Goal: Task Accomplishment & Management: Manage account settings

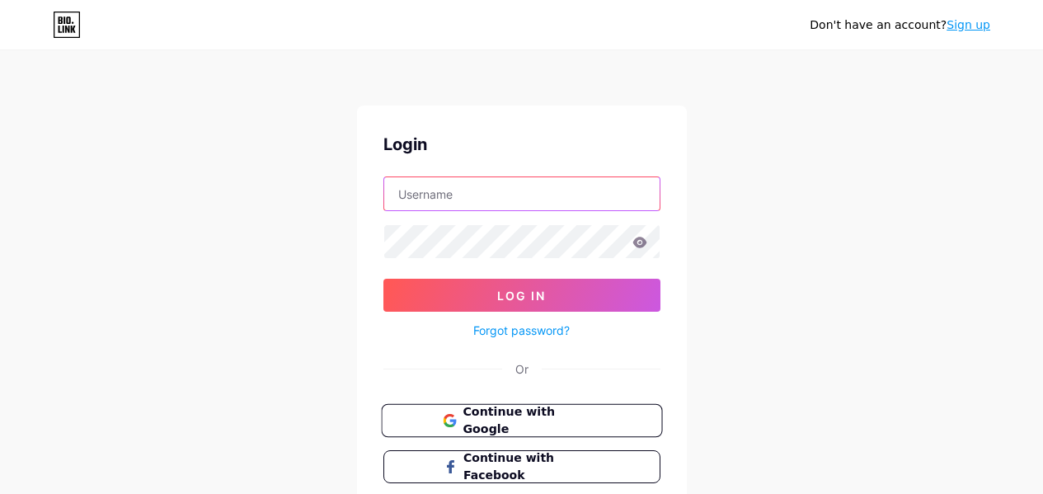
type input "internationalalnuss@gmail.com"
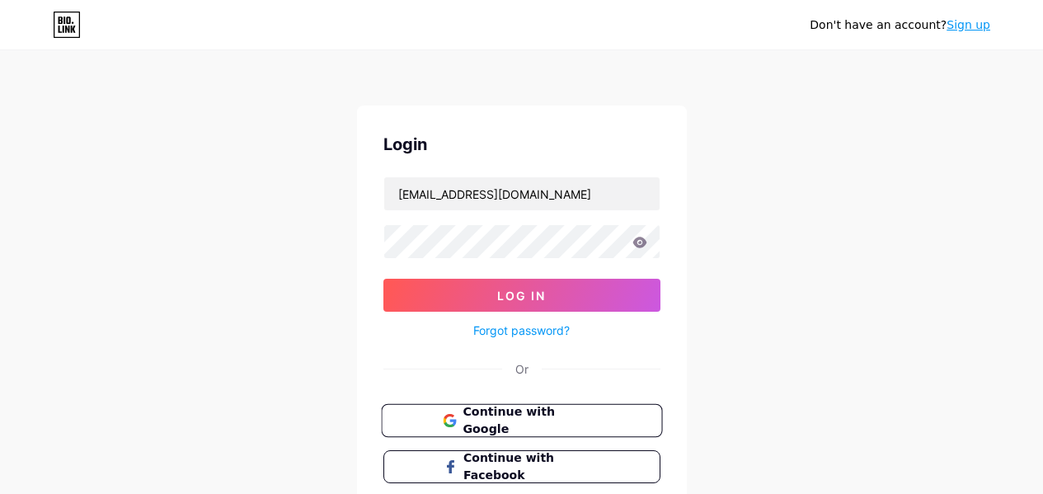
click at [549, 421] on span "Continue with Google" at bounding box center [532, 420] width 138 height 35
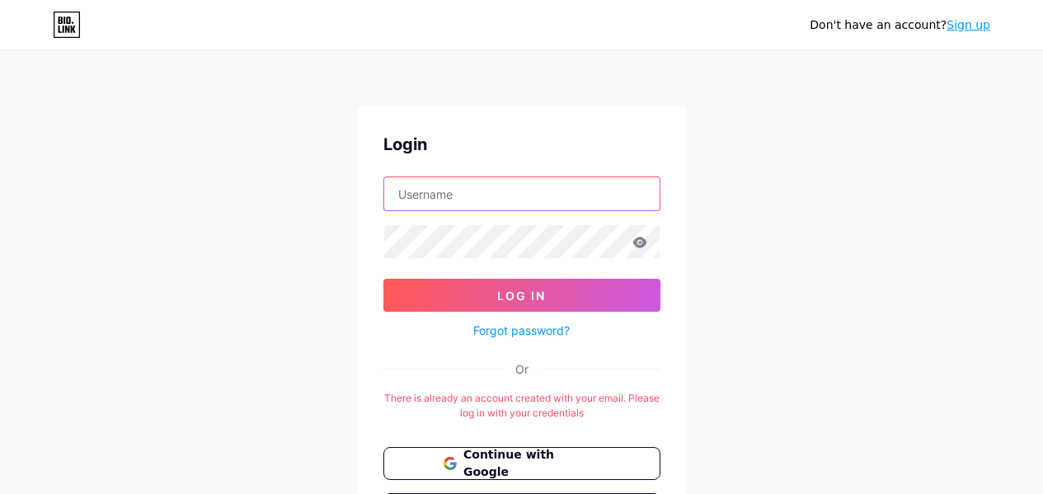
type input "internationalalnuss@gmail.com"
click at [563, 195] on input "internationalalnuss@gmail.com" at bounding box center [521, 193] width 275 height 33
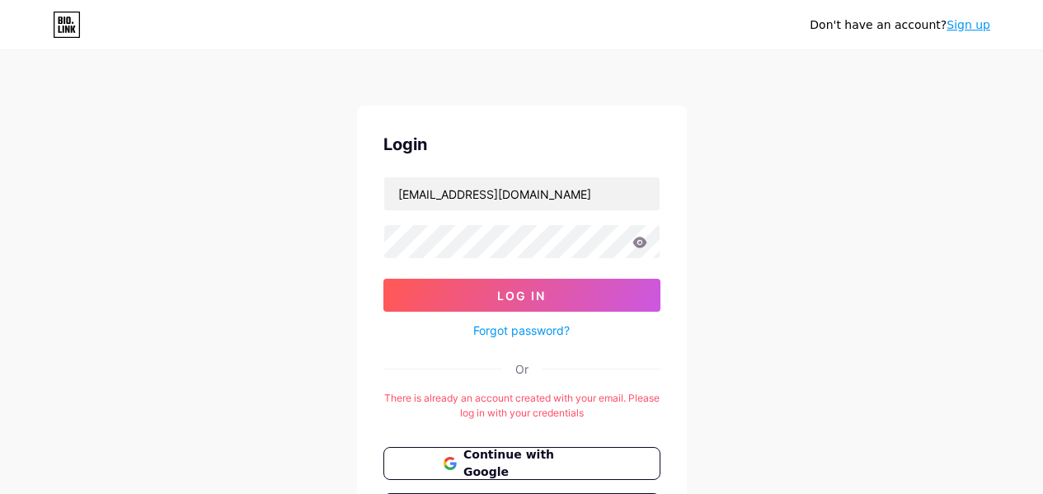
drag, startPoint x: 1036, startPoint y: 104, endPoint x: 965, endPoint y: 33, distance: 100.3
click at [1010, 87] on div "Don't have an account? Sign up Login internationalalnuss@gmail.com Log In Forgo…" at bounding box center [521, 326] width 1043 height 652
click at [969, 25] on link "Sign up" at bounding box center [969, 24] width 44 height 13
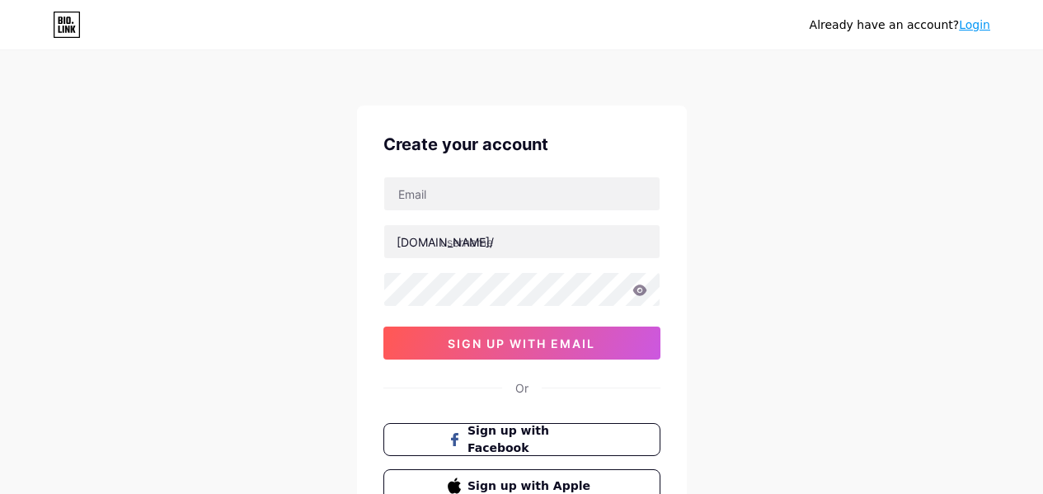
click at [972, 31] on link "Login" at bounding box center [974, 24] width 31 height 13
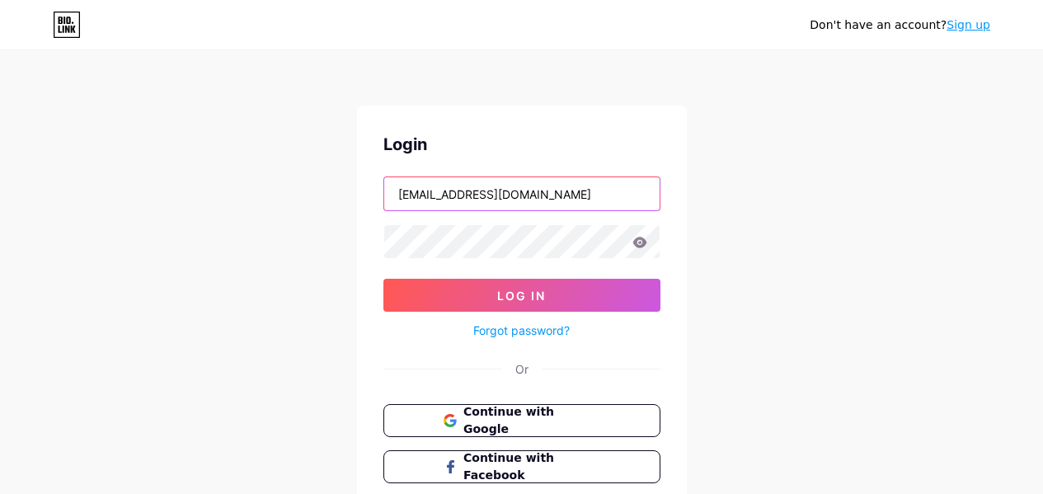
click at [577, 195] on input "internationalalnuss@gmail.com" at bounding box center [521, 193] width 275 height 33
type input "anilaksu.finans@gmail.com"
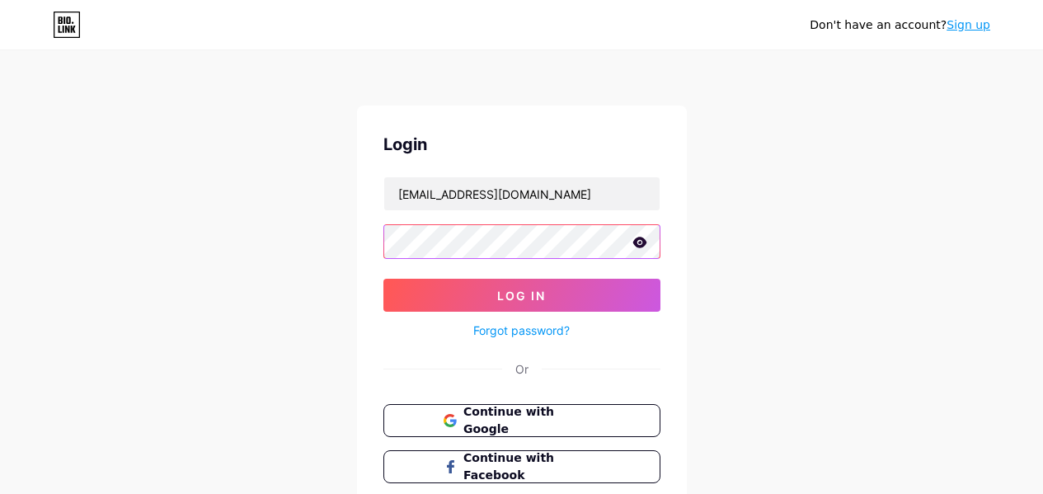
click at [384, 279] on button "Log In" at bounding box center [522, 295] width 277 height 33
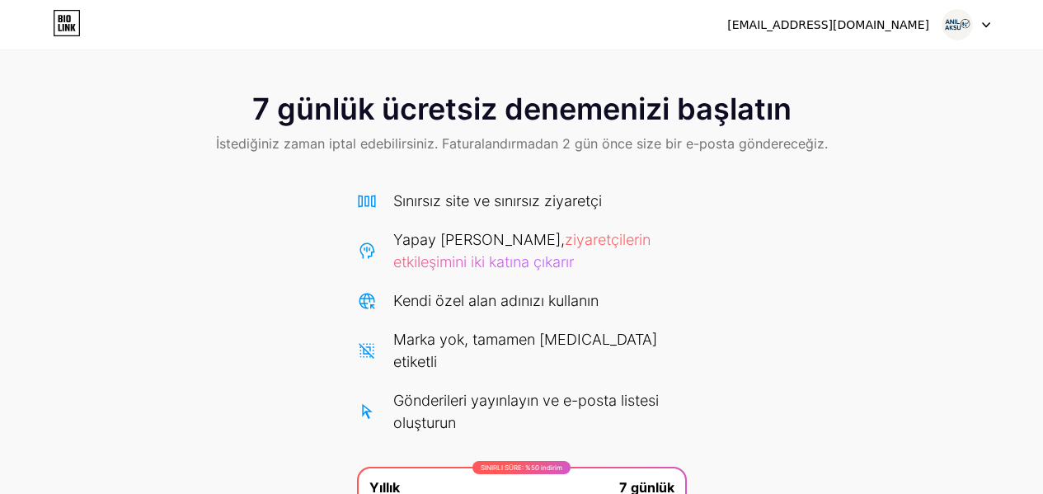
click at [919, 26] on font "anilaksu.finans@gmail.com" at bounding box center [828, 24] width 202 height 13
click at [902, 35] on div "anilaksu.finans@gmail.com" at bounding box center [858, 25] width 263 height 30
click at [64, 21] on icon at bounding box center [67, 23] width 28 height 26
click at [984, 26] on icon at bounding box center [986, 25] width 8 height 6
click at [837, 167] on div "7 günlük ücretsiz denemenizi başlatın İstediğiniz zaman iptal edebilirsiniz. Fa…" at bounding box center [521, 124] width 1043 height 97
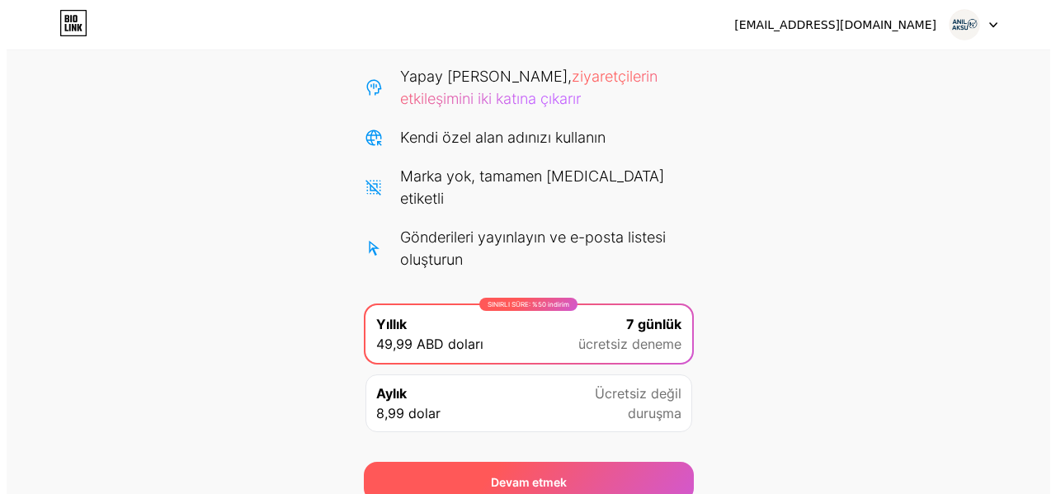
scroll to position [214, 0]
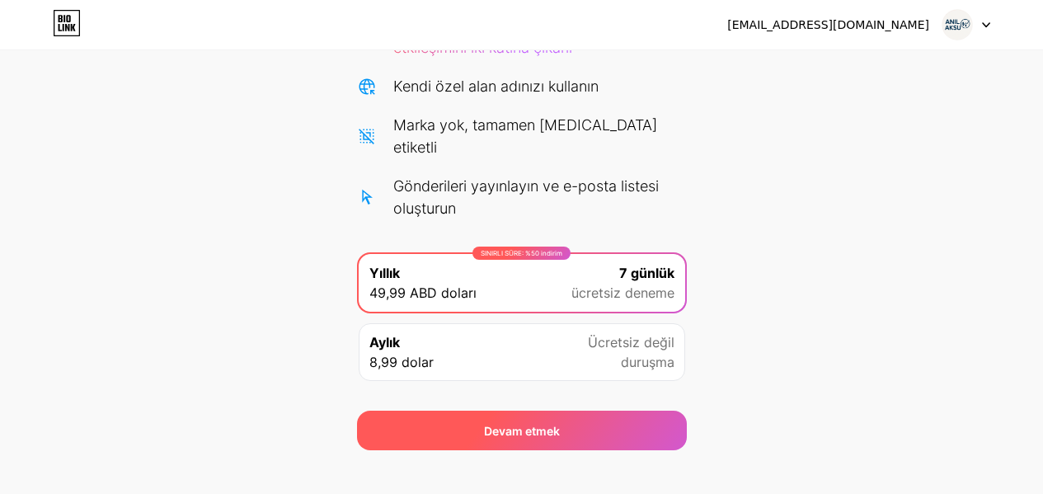
click at [593, 411] on div "Devam etmek" at bounding box center [522, 431] width 330 height 40
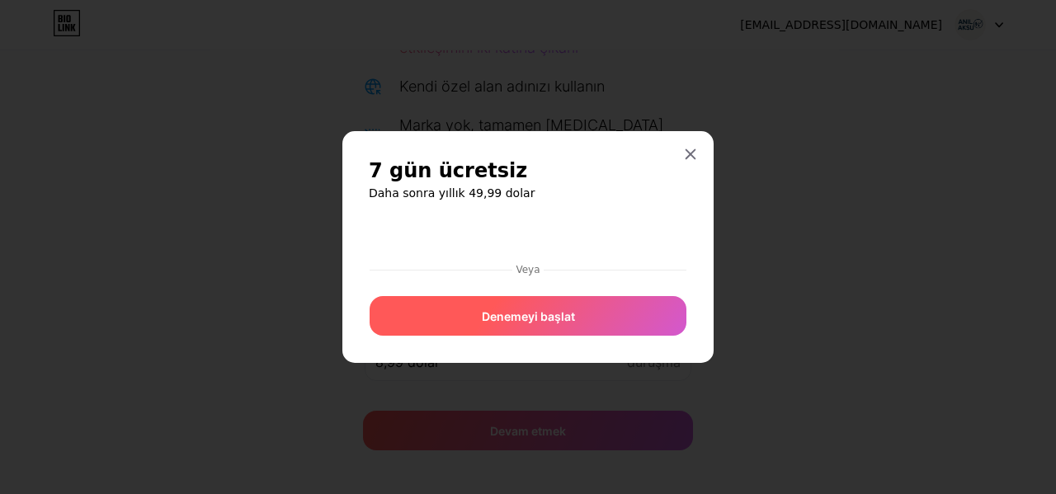
click at [592, 317] on div "Denemeyi başlat" at bounding box center [528, 316] width 317 height 40
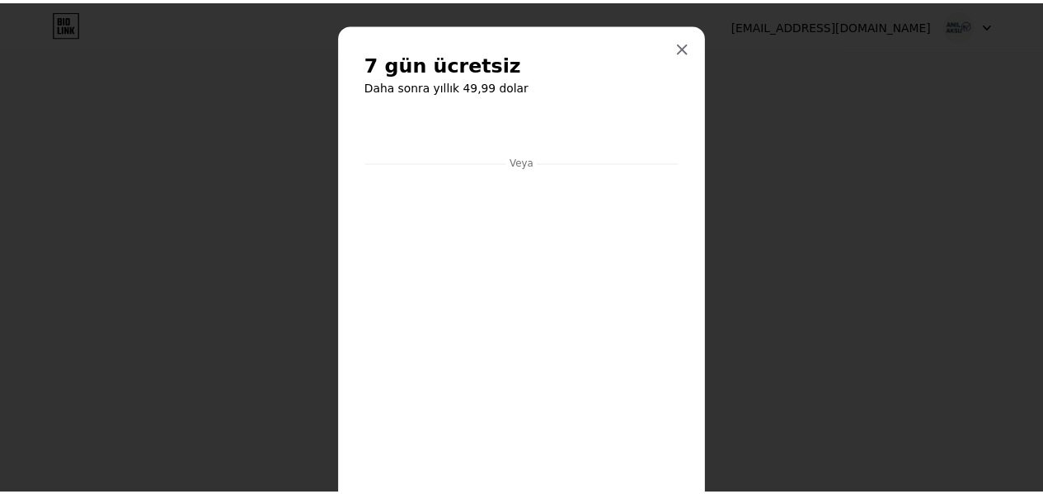
scroll to position [0, 0]
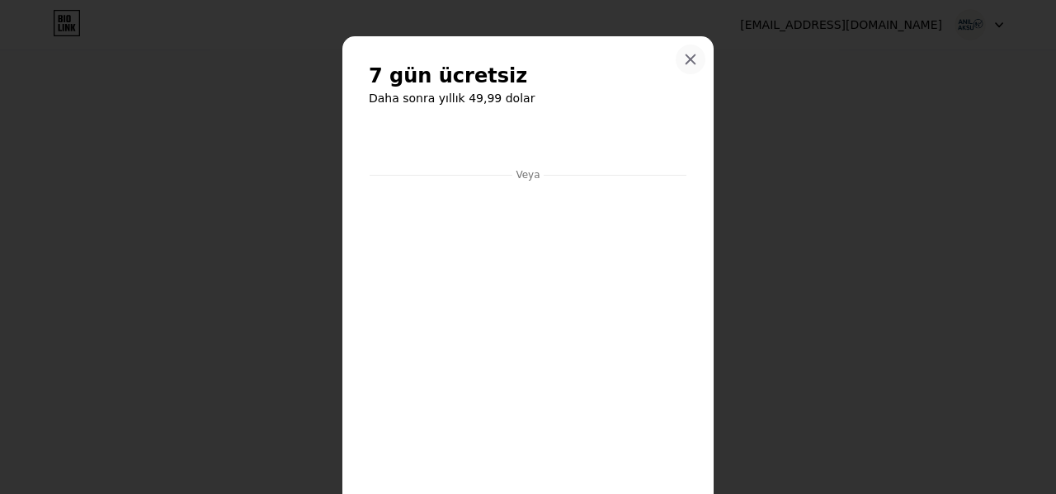
click at [684, 63] on icon at bounding box center [690, 59] width 13 height 13
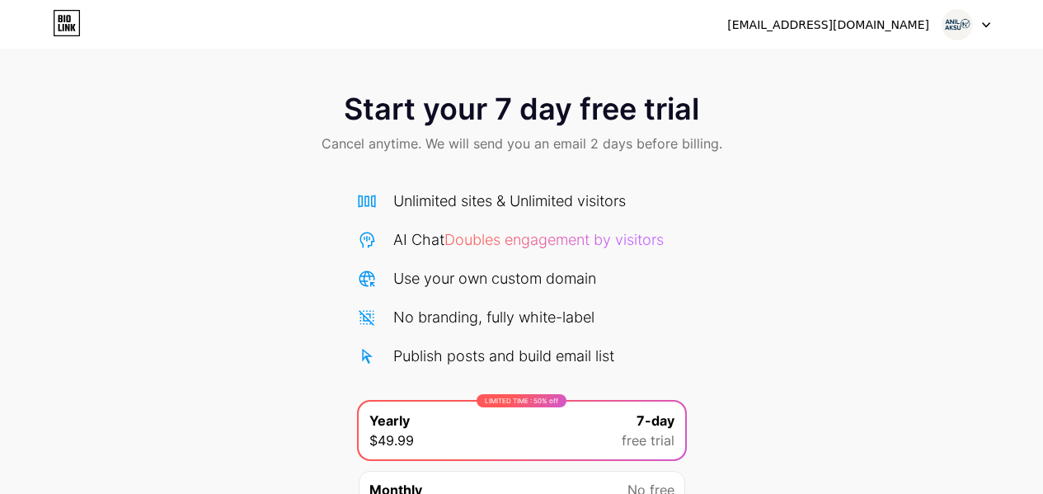
click at [972, 26] on div at bounding box center [967, 25] width 48 height 30
click at [944, 64] on li "Logout" at bounding box center [887, 67] width 205 height 45
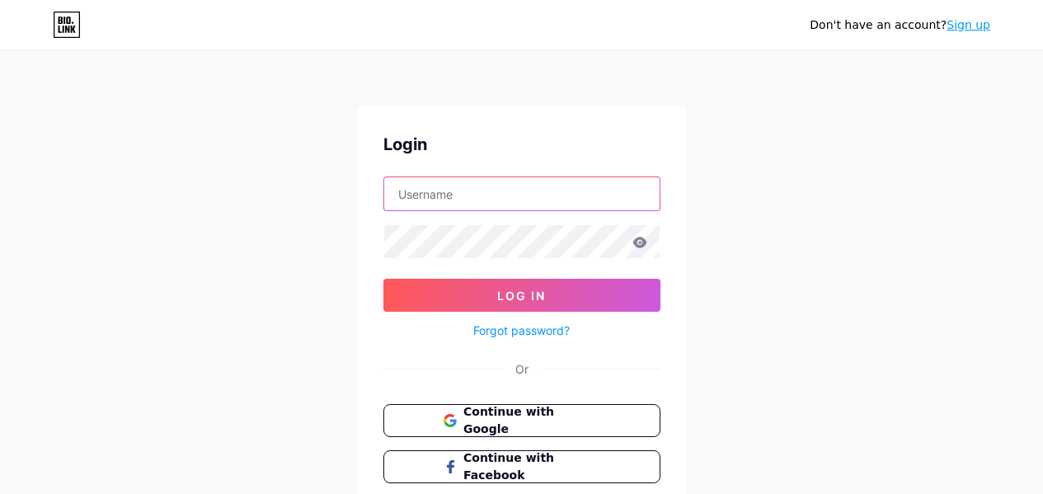
type input "[EMAIL_ADDRESS][DOMAIN_NAME]"
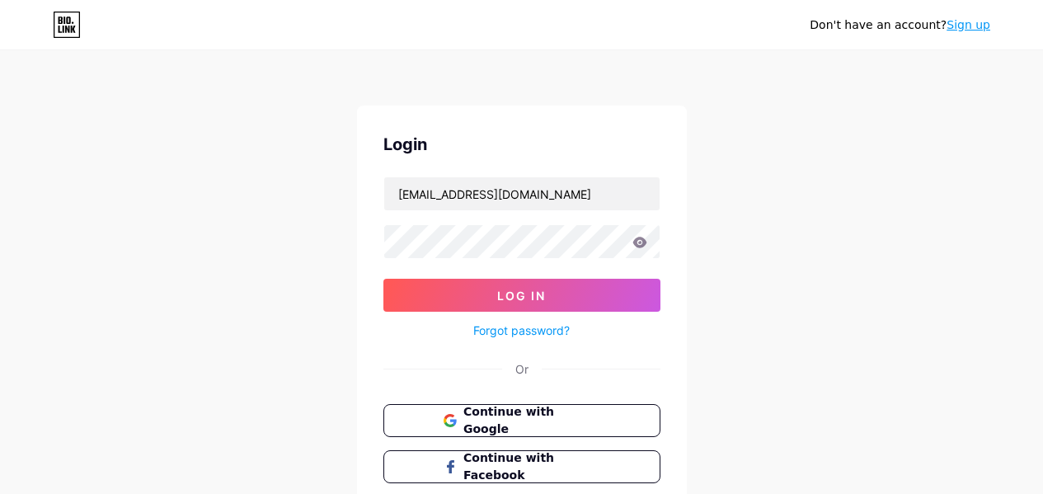
click at [962, 22] on link "Sign up" at bounding box center [969, 24] width 44 height 13
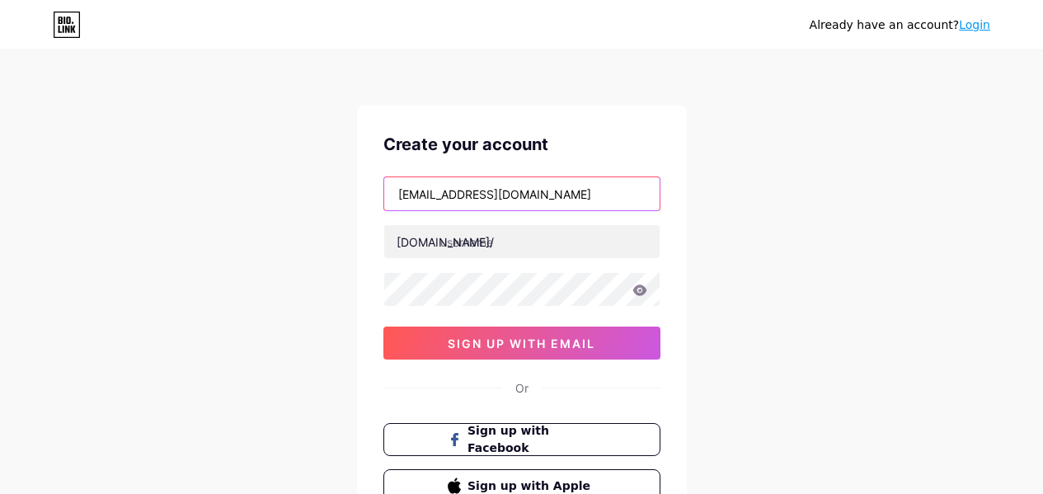
click at [605, 201] on input "anilaksu.finans@gmail.com" at bounding box center [521, 193] width 275 height 33
click at [476, 205] on input "anilaksu.finans@gmail.com" at bounding box center [521, 193] width 275 height 33
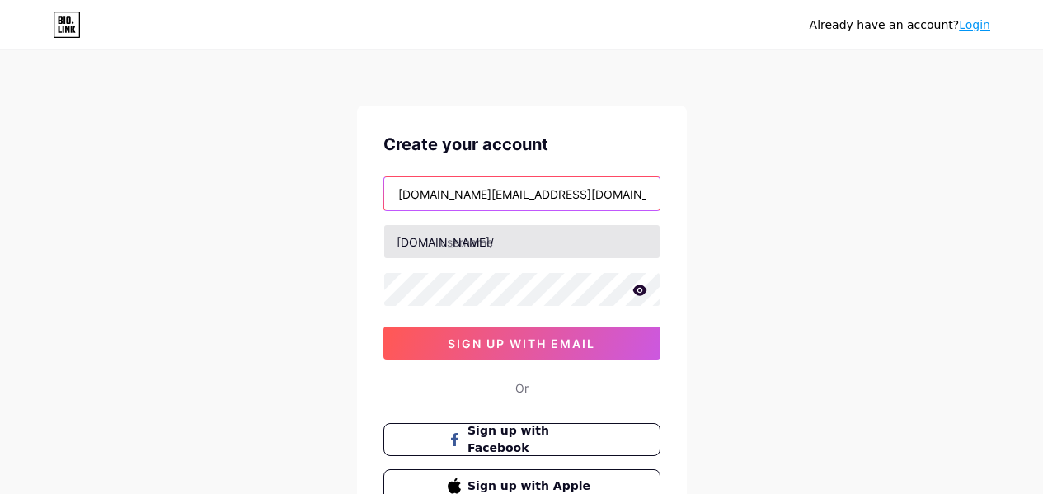
type input "anilaksu.finance@gmail.com"
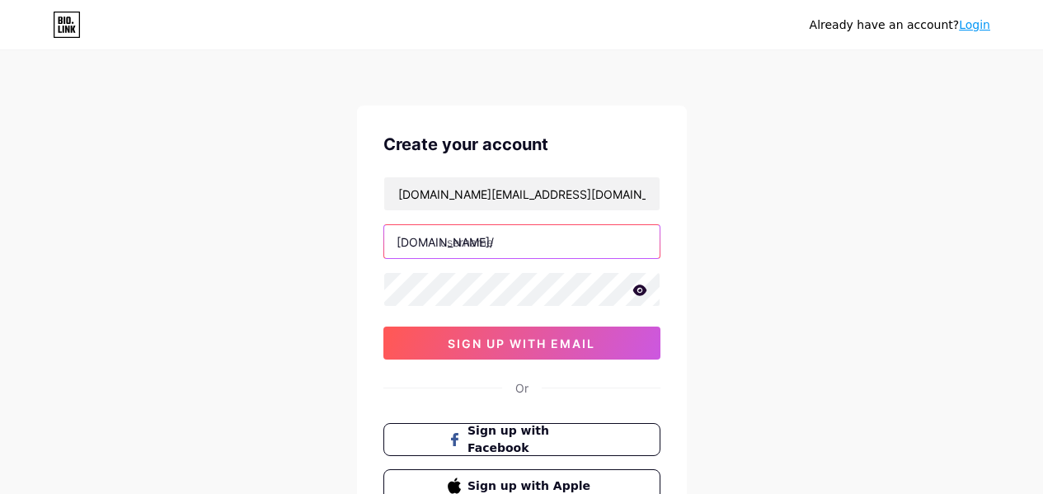
click at [535, 250] on input "text" at bounding box center [521, 241] width 275 height 33
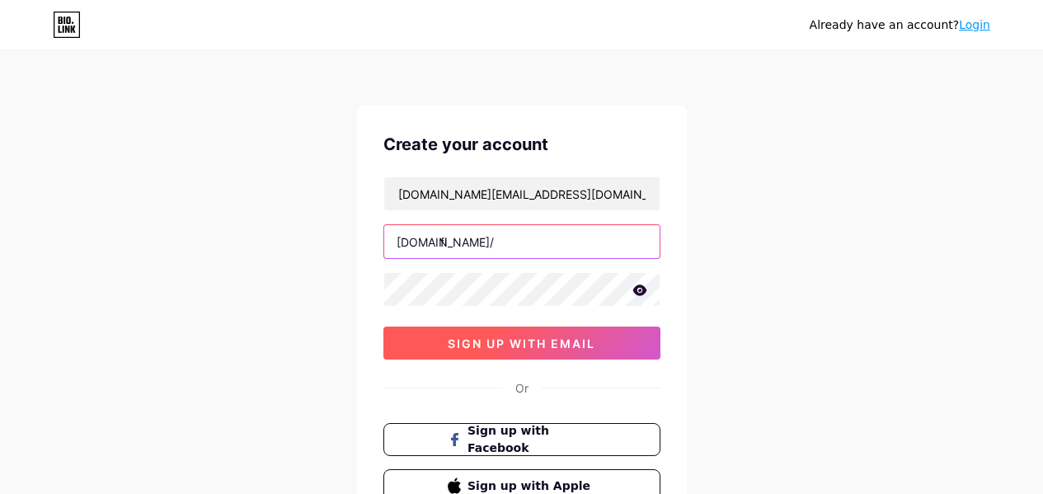
type input "f"
type input "b"
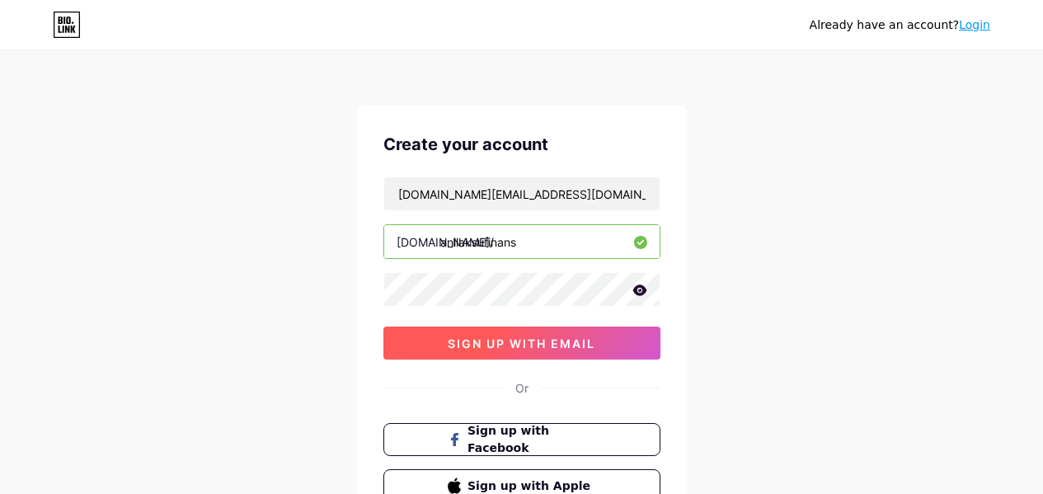
type input "anilaksufinans"
click at [544, 347] on span "sign up with email" at bounding box center [522, 344] width 148 height 14
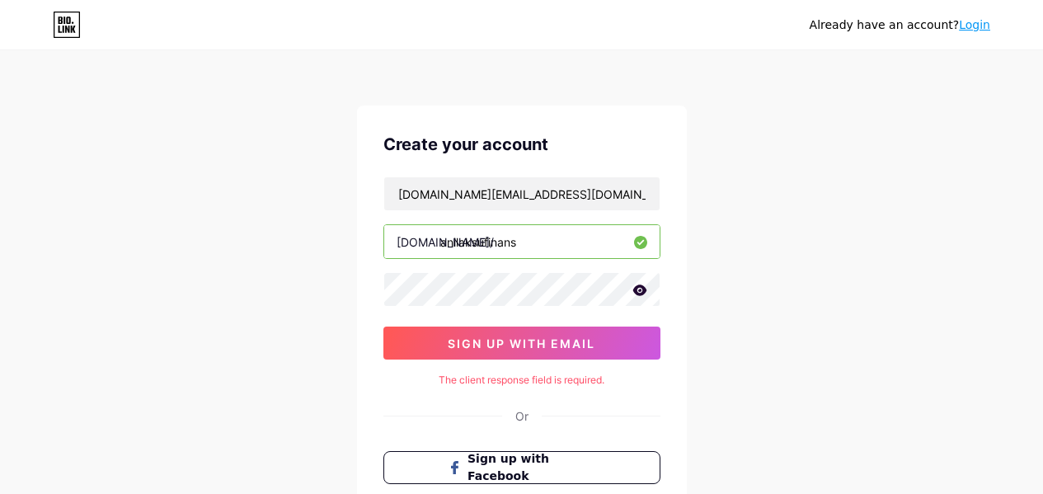
click at [637, 289] on icon at bounding box center [640, 290] width 14 height 11
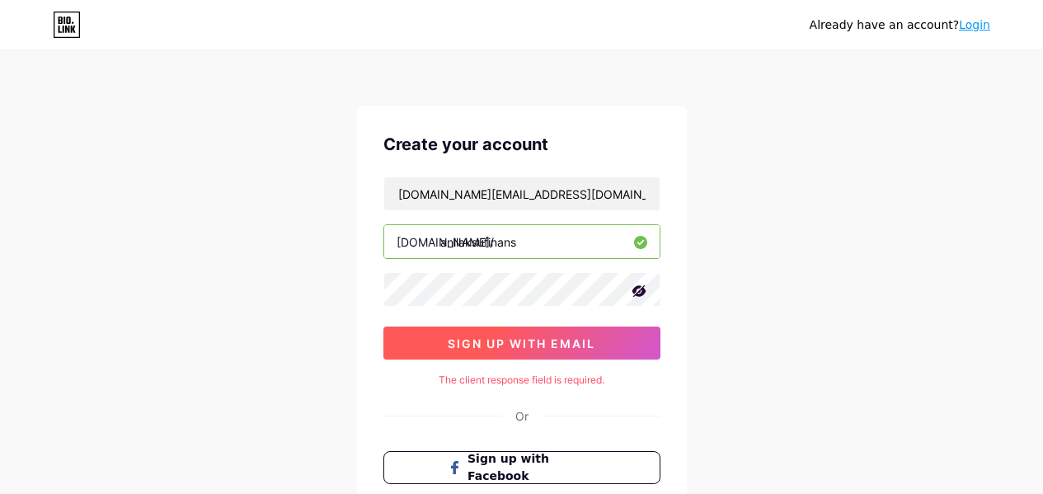
click at [595, 342] on span "sign up with email" at bounding box center [522, 344] width 148 height 14
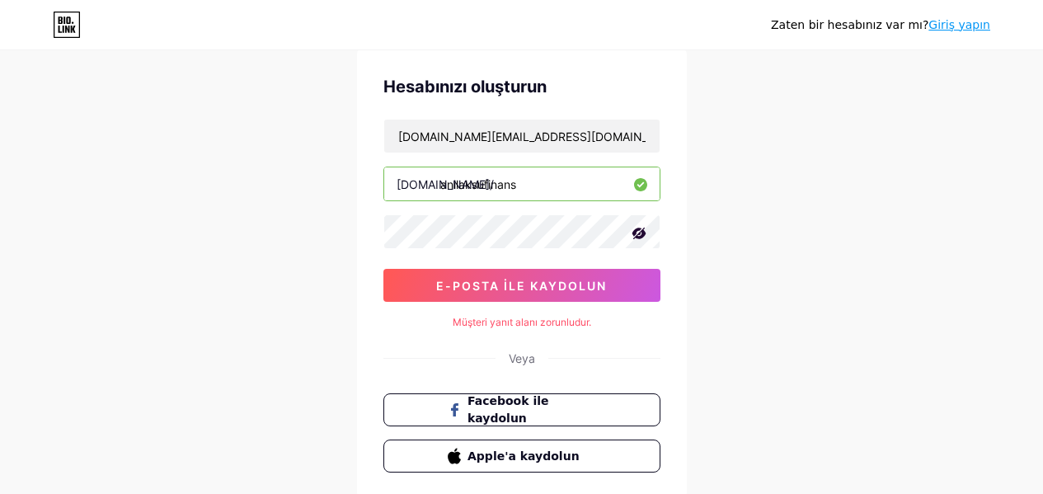
scroll to position [82, 0]
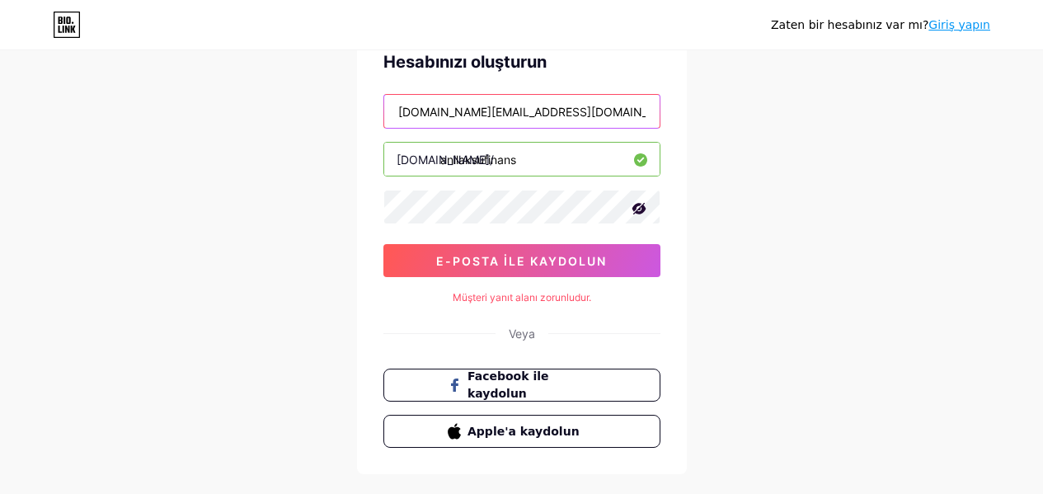
click at [581, 106] on input "anilaksu.finance@gmail.com" at bounding box center [521, 111] width 275 height 33
click at [436, 112] on input "anilaksu.finance@gmail.com" at bounding box center [521, 111] width 275 height 33
click at [400, 118] on input "anilaksu.finance@gmail.com" at bounding box center [521, 111] width 275 height 33
click at [560, 109] on input "anilaksu.finance@gmail.com" at bounding box center [521, 111] width 275 height 33
type input "anilaksu.finance@gmail.com"
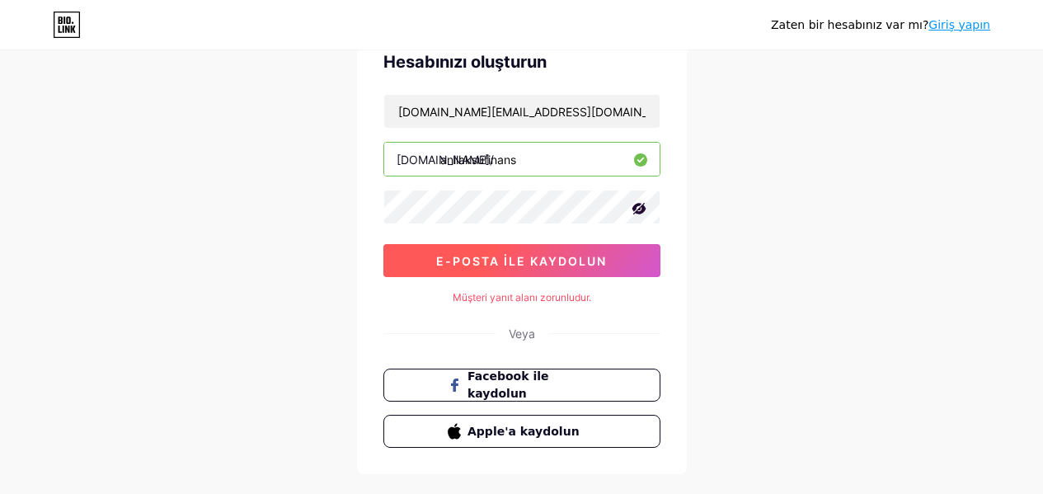
click at [553, 261] on font "e-posta ile kaydolun" at bounding box center [521, 261] width 171 height 14
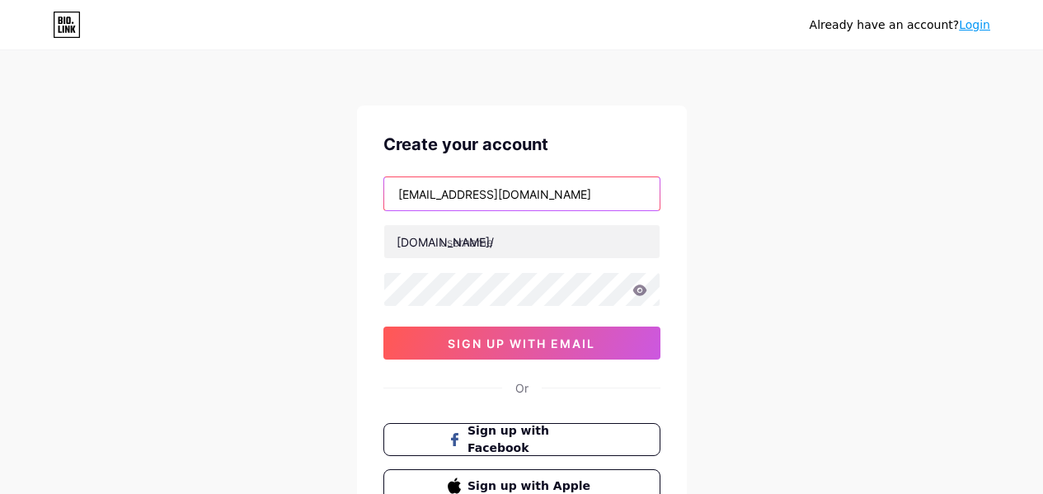
click at [563, 200] on input "anilaksu.finans@gmail.com" at bounding box center [521, 193] width 275 height 33
paste input "ce"
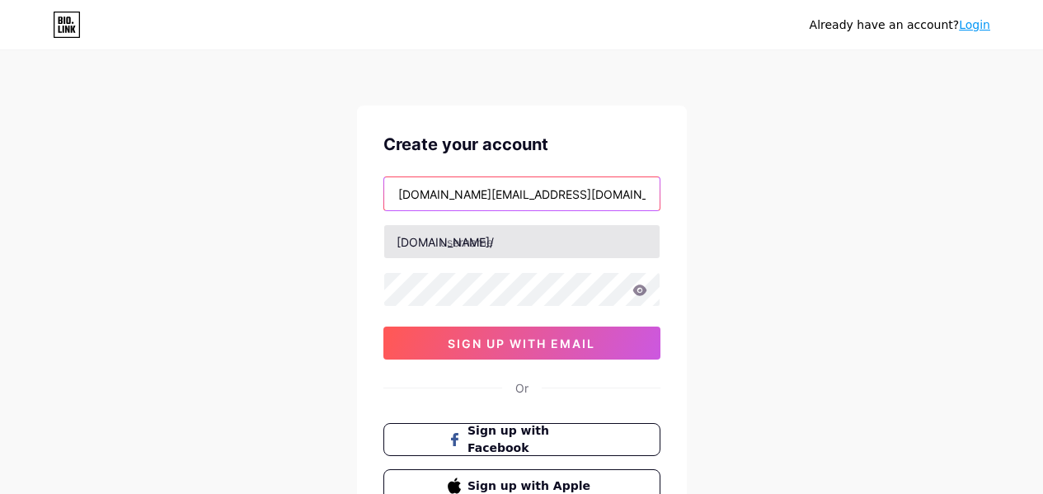
type input "anilaksu.finance@gmail.com"
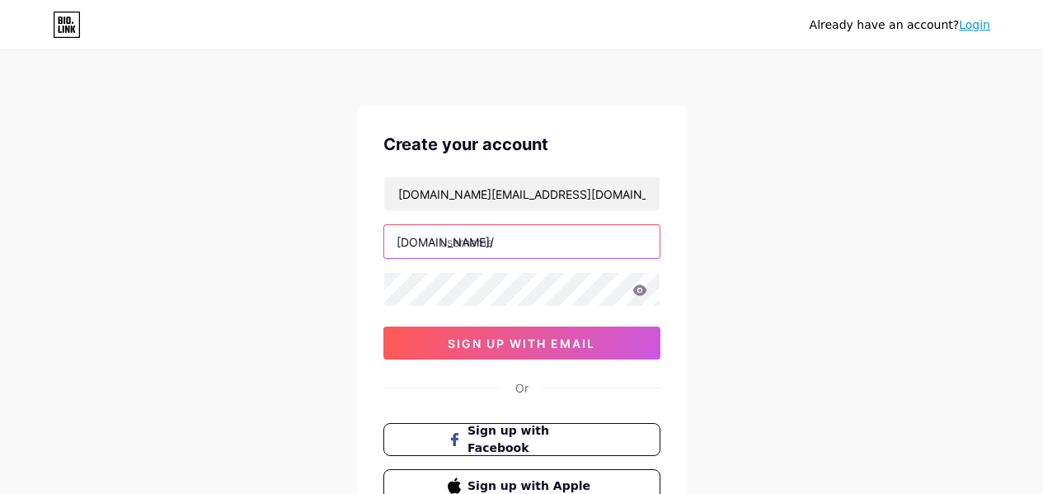
click at [532, 234] on input "text" at bounding box center [521, 241] width 275 height 33
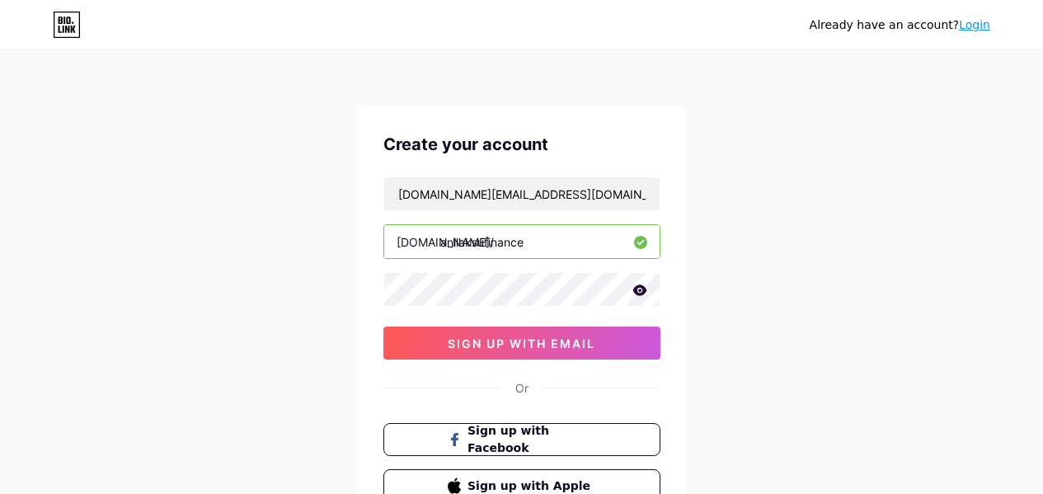
type input "anilaksufinance"
click at [639, 294] on icon at bounding box center [640, 291] width 15 height 12
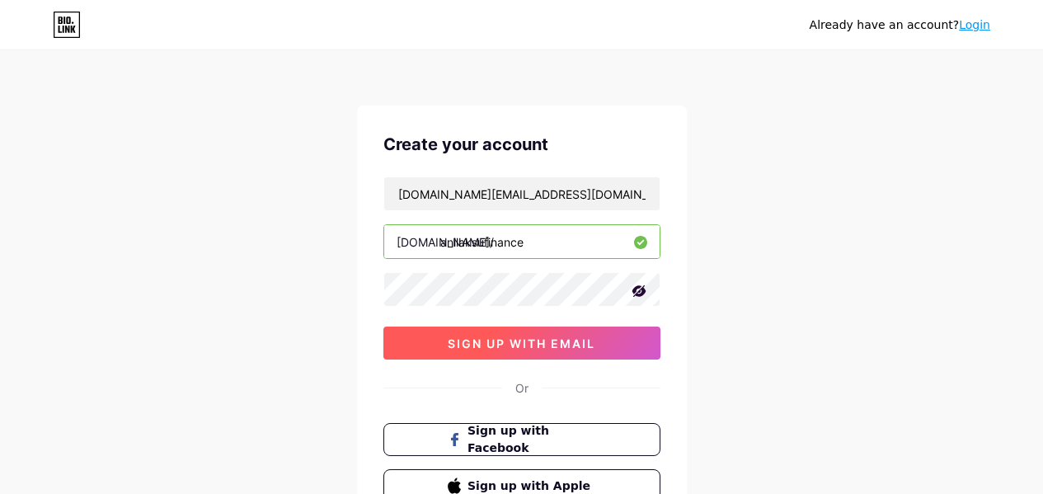
click at [612, 337] on button "sign up with email" at bounding box center [522, 343] width 277 height 33
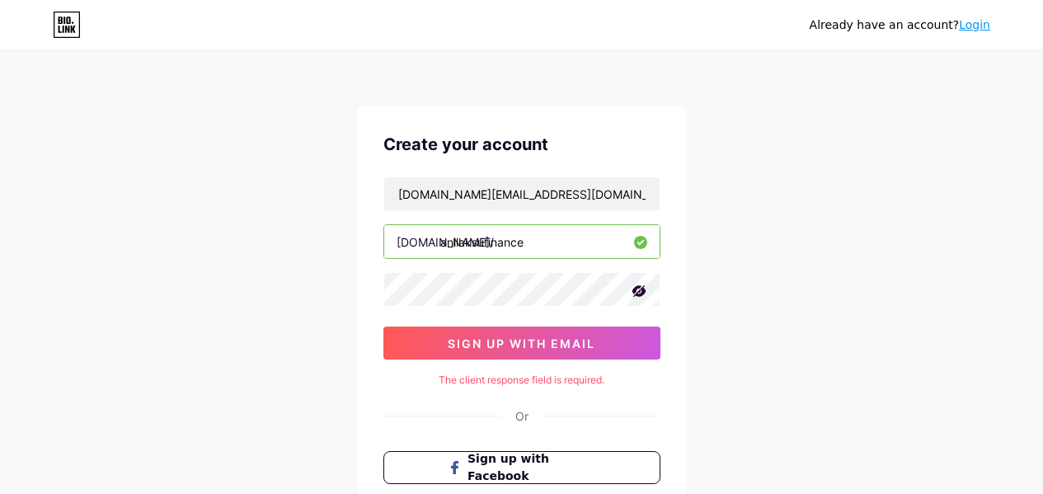
drag, startPoint x: 768, startPoint y: 221, endPoint x: 974, endPoint y: 41, distance: 273.6
click at [974, 41] on div "Already have an account? Login" at bounding box center [521, 24] width 1043 height 49
click at [974, 18] on link "Login" at bounding box center [974, 24] width 31 height 13
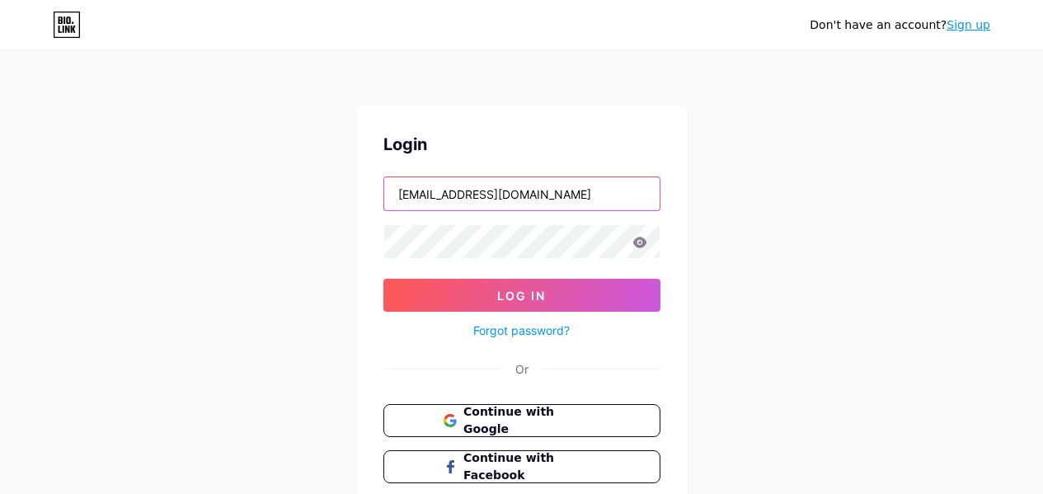
click at [588, 199] on input "anilaksu.finans@gmail.com" at bounding box center [521, 193] width 275 height 33
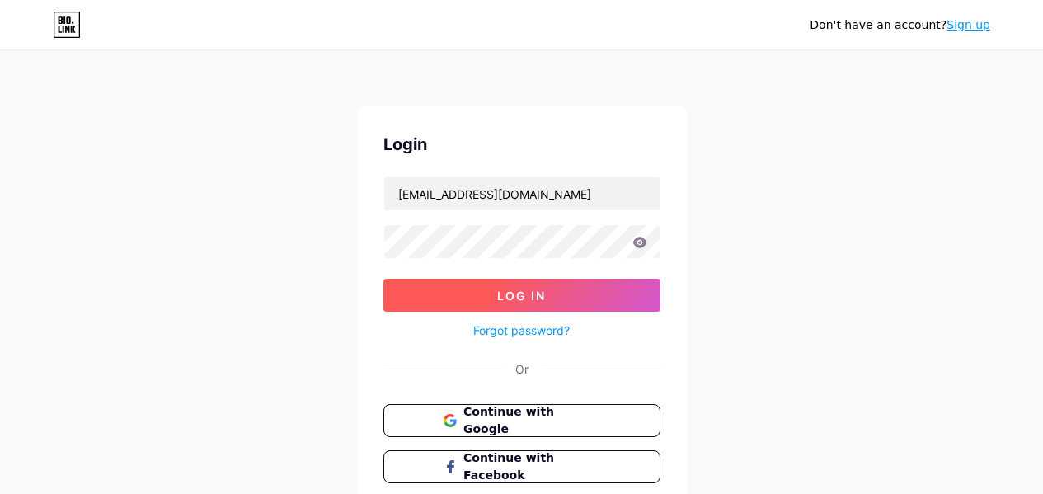
click at [562, 288] on button "Log In" at bounding box center [522, 295] width 277 height 33
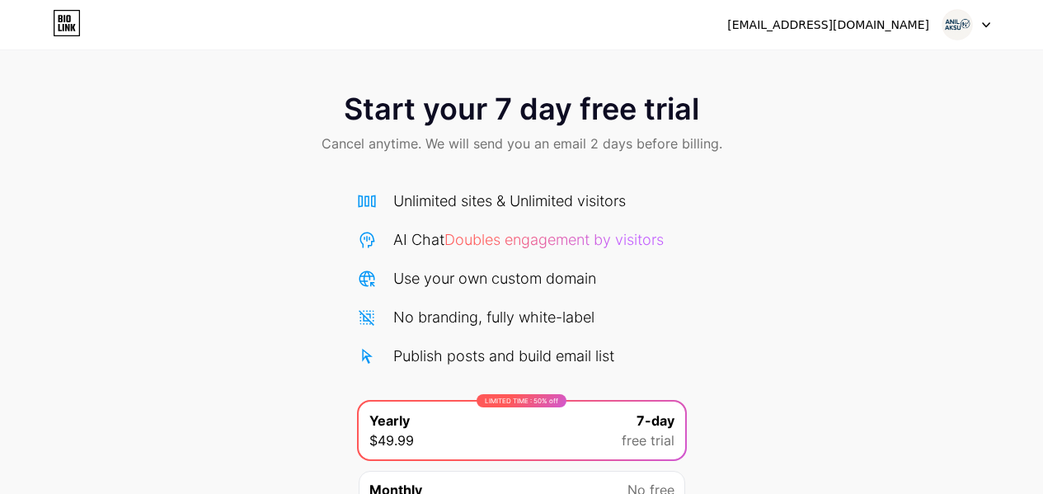
click at [968, 30] on img at bounding box center [957, 24] width 31 height 31
click at [899, 76] on li "Logout" at bounding box center [887, 67] width 205 height 45
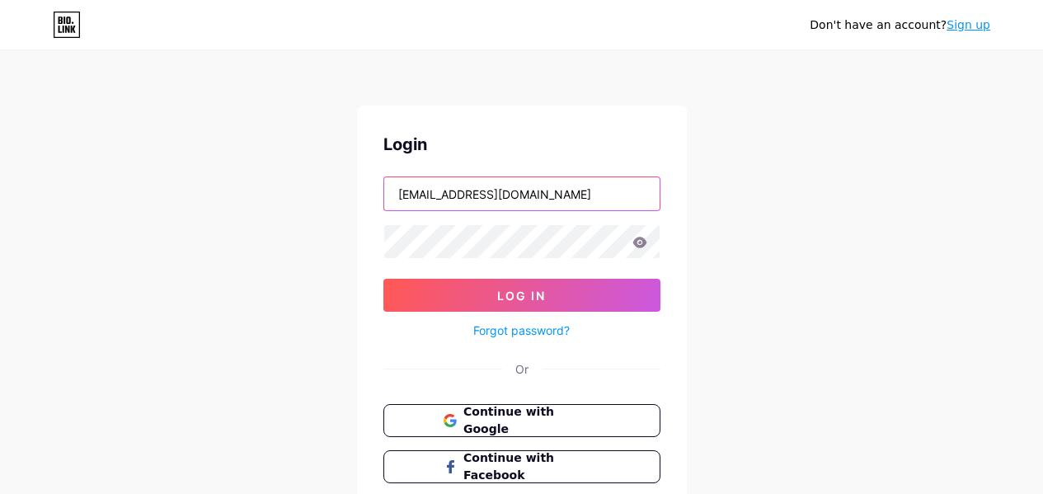
drag, startPoint x: 477, startPoint y: 195, endPoint x: 471, endPoint y: 221, distance: 26.2
click at [471, 221] on form "anilaksu.finans@gmail.com Log In Forgot password?" at bounding box center [522, 259] width 277 height 164
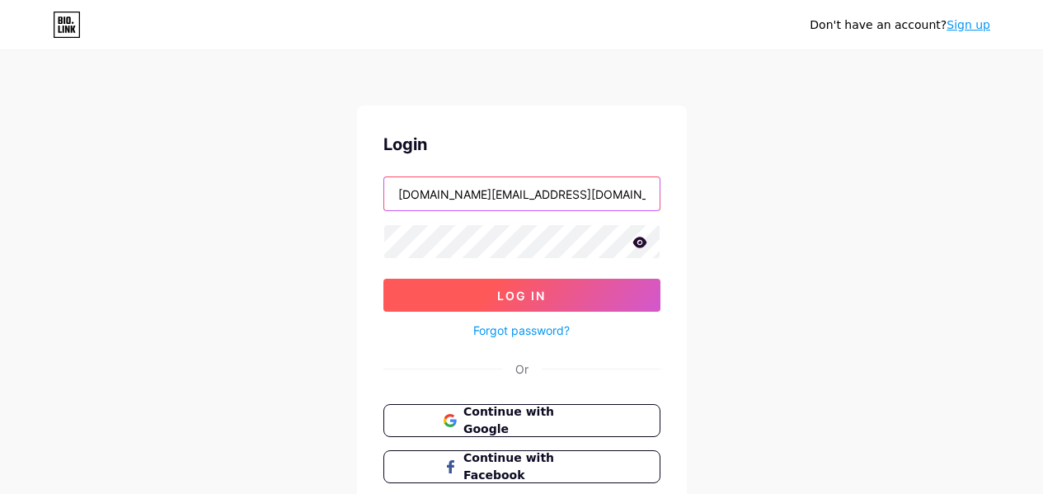
type input "anilaksu.finance@gmail.com"
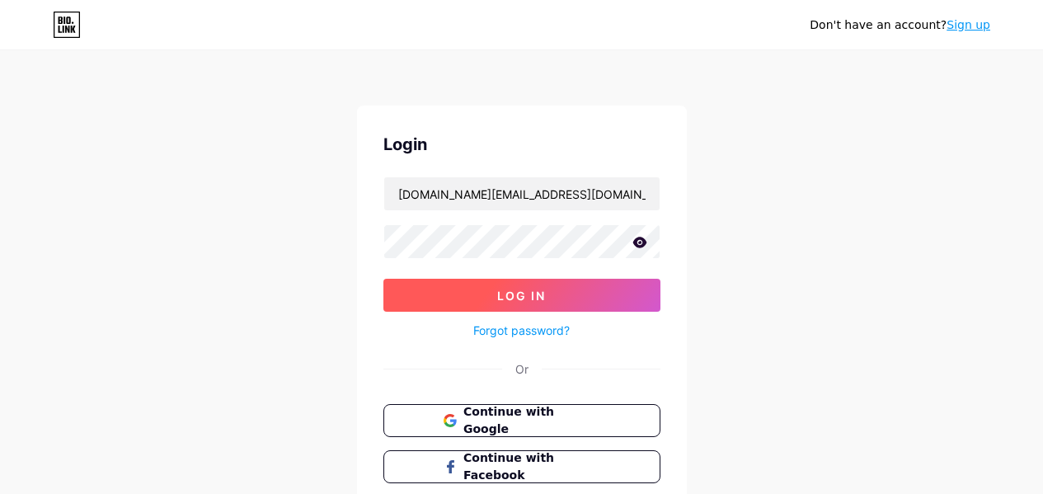
click at [505, 290] on span "Log In" at bounding box center [521, 296] width 49 height 14
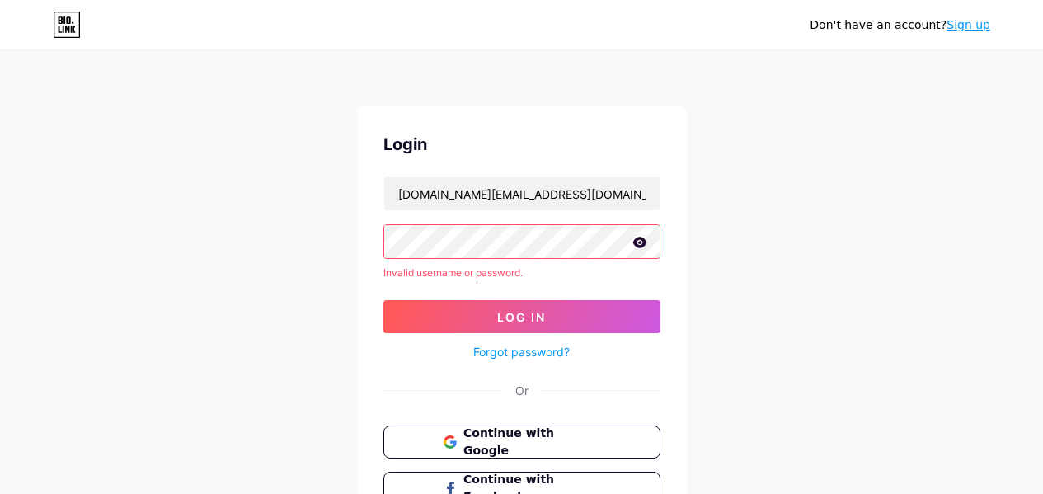
click at [642, 245] on icon at bounding box center [640, 242] width 14 height 11
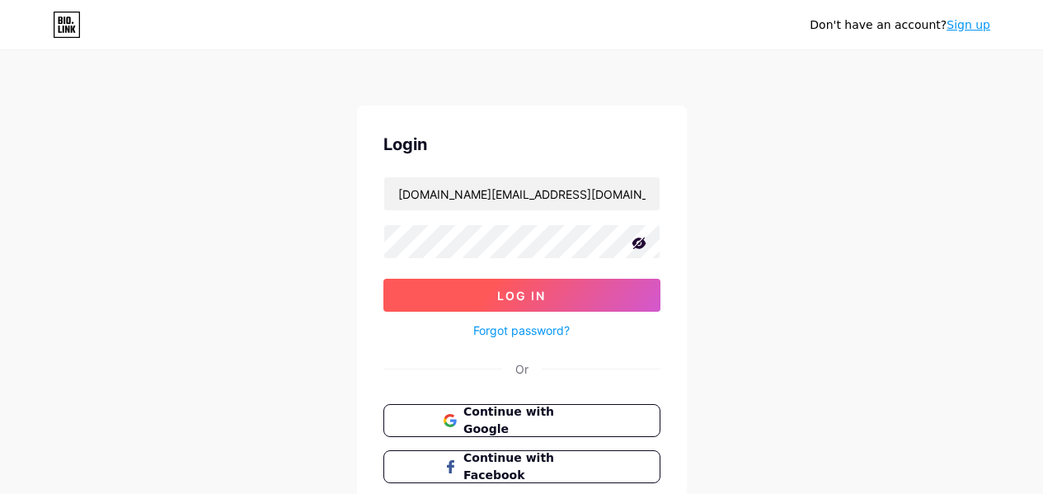
click at [530, 297] on span "Log In" at bounding box center [521, 296] width 49 height 14
